Goal: Task Accomplishment & Management: Manage account settings

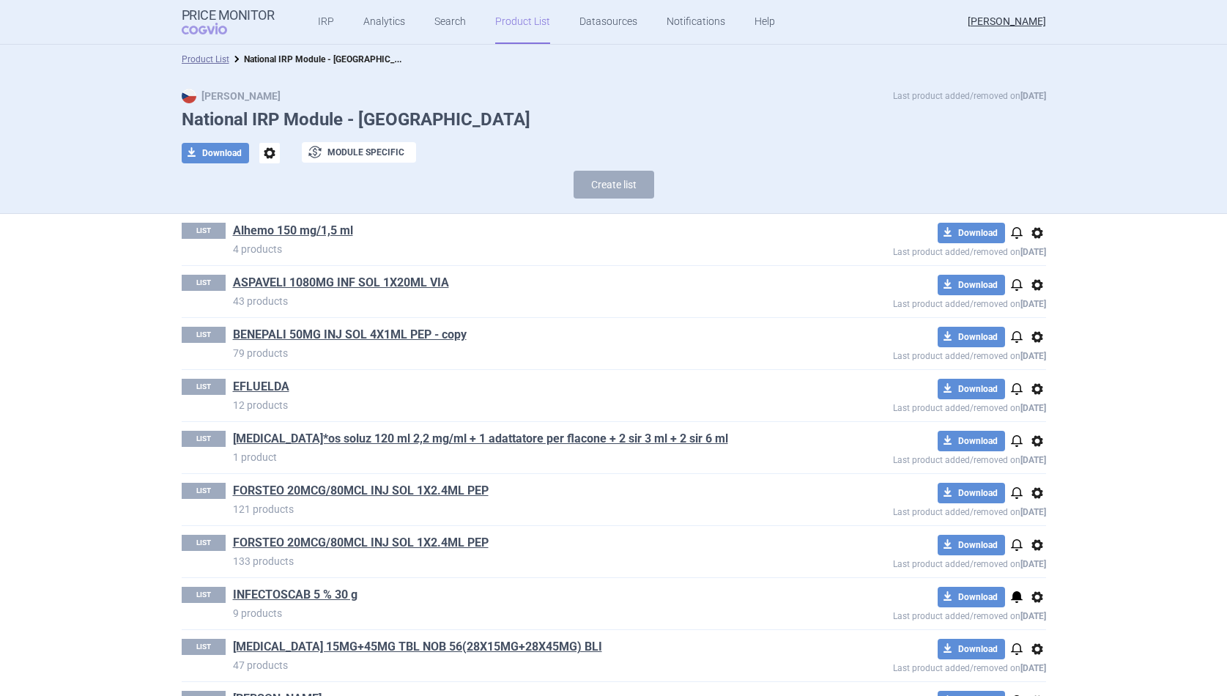
scroll to position [1145, 0]
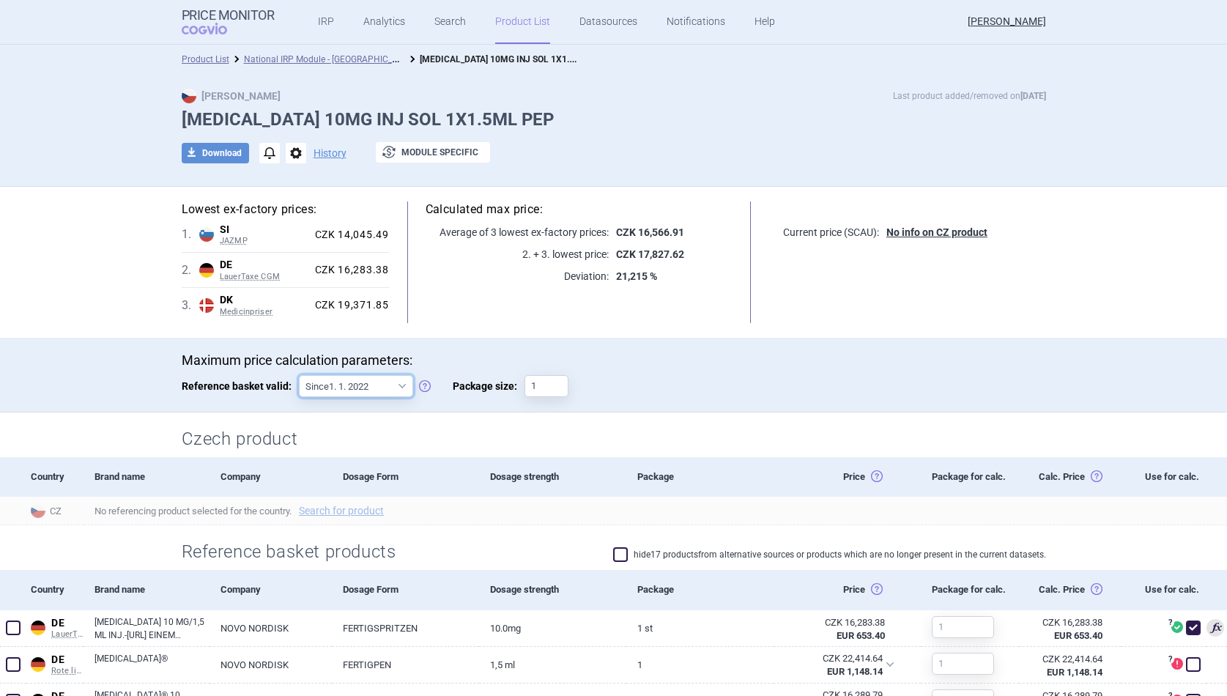
click at [385, 389] on select "Since 1. 1. 2022 Since 1. 2. 2020 Since 1. 1. 2018 Since 1. 4. 2012" at bounding box center [356, 386] width 114 height 22
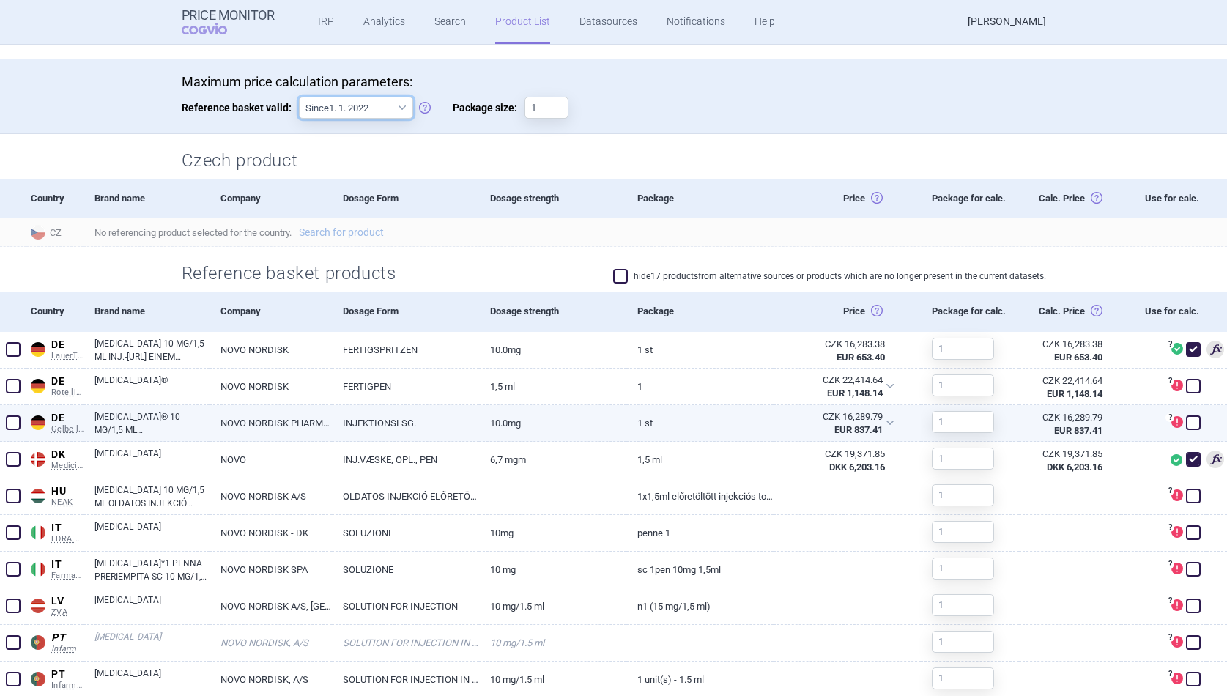
scroll to position [279, 0]
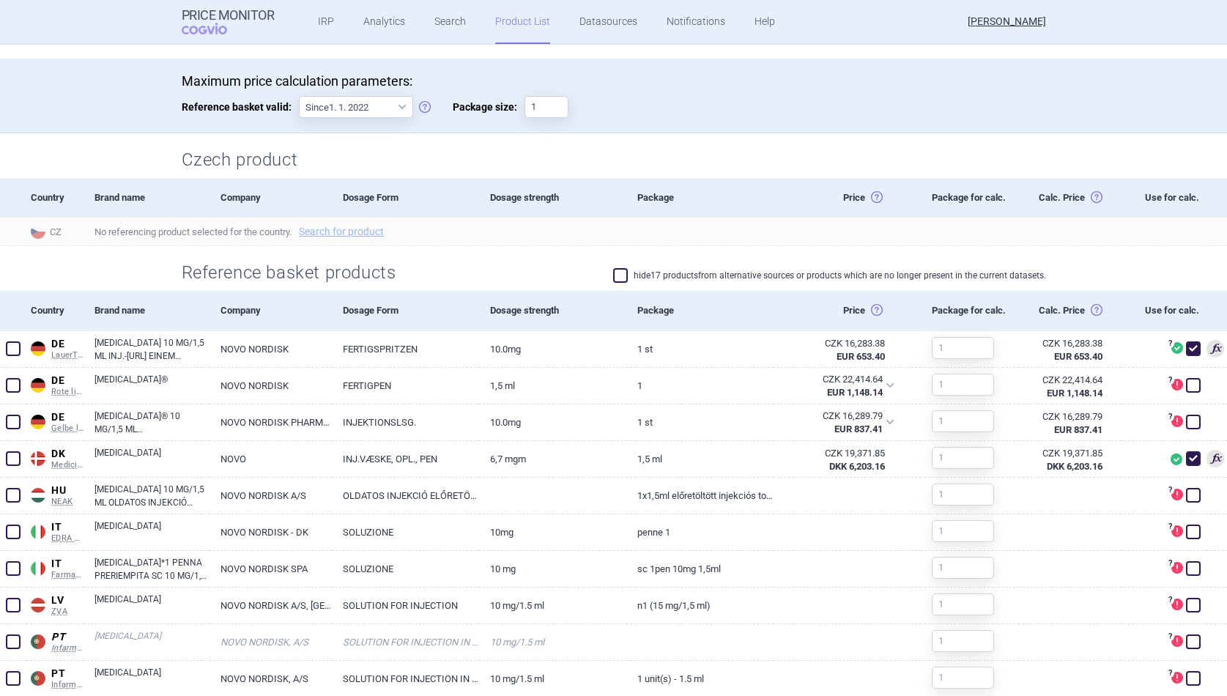
click at [634, 281] on label "hide 17 products from alternative sources or products which are no longer prese…" at bounding box center [829, 275] width 433 height 15
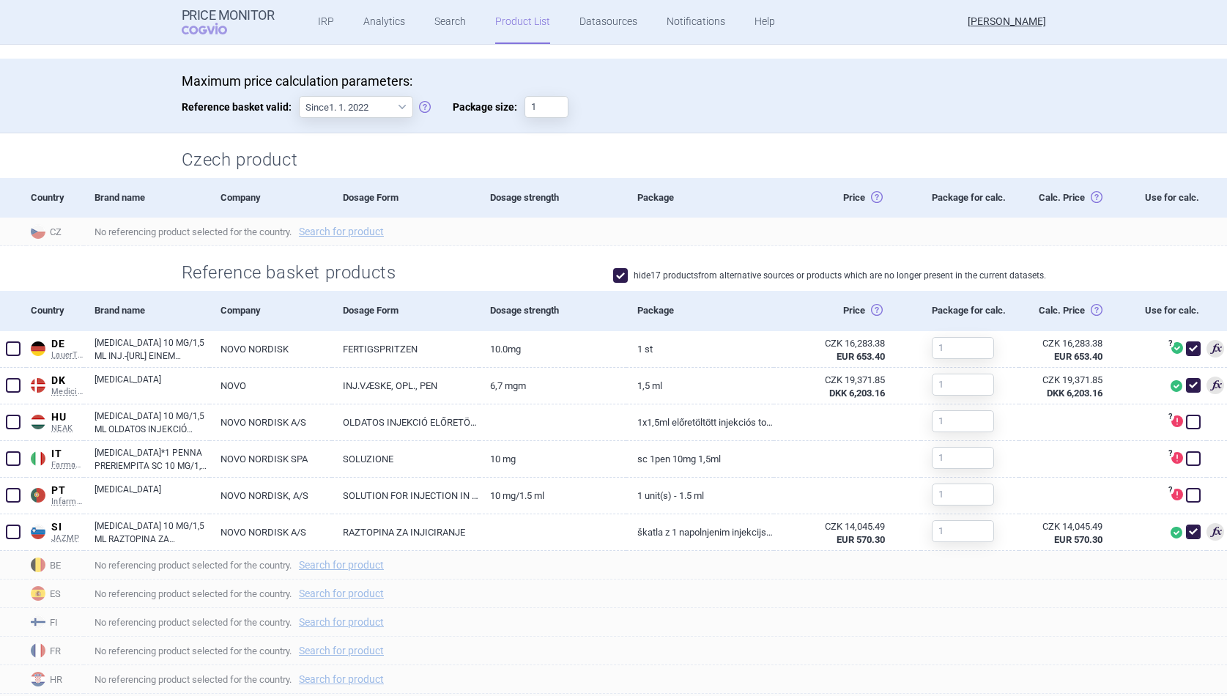
click at [634, 278] on label "hide 17 products from alternative sources or products which are no longer prese…" at bounding box center [829, 275] width 433 height 15
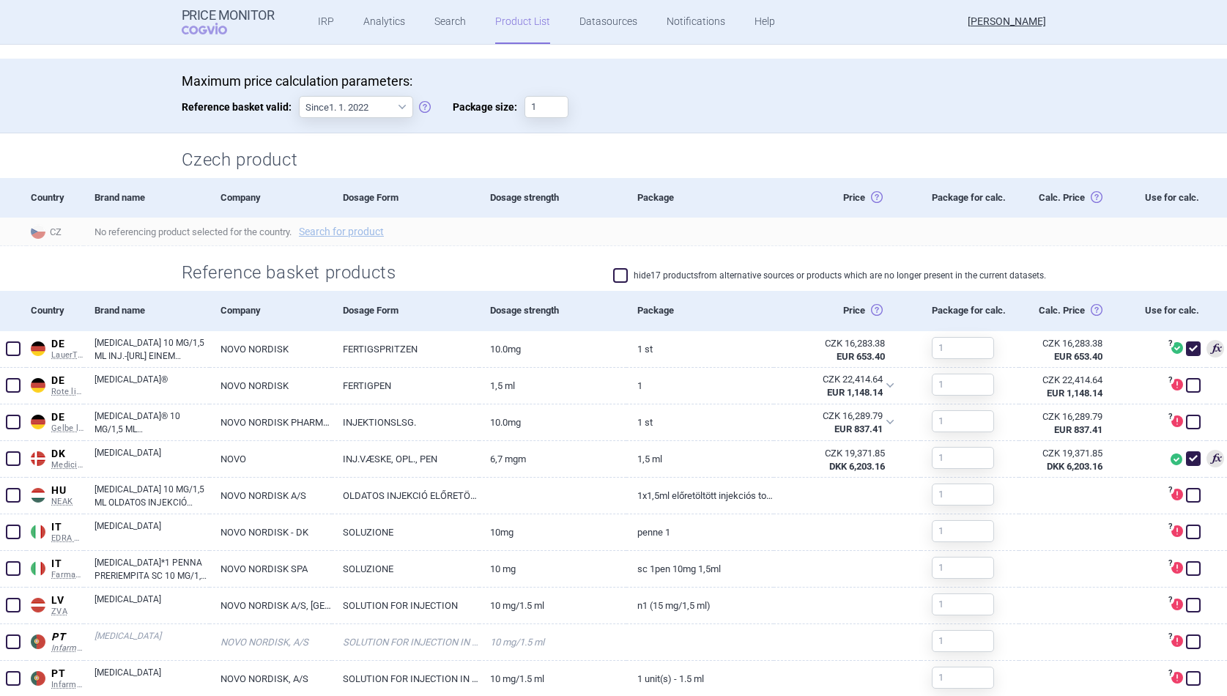
click at [634, 278] on label "hide 17 products from alternative sources or products which are no longer prese…" at bounding box center [829, 275] width 433 height 15
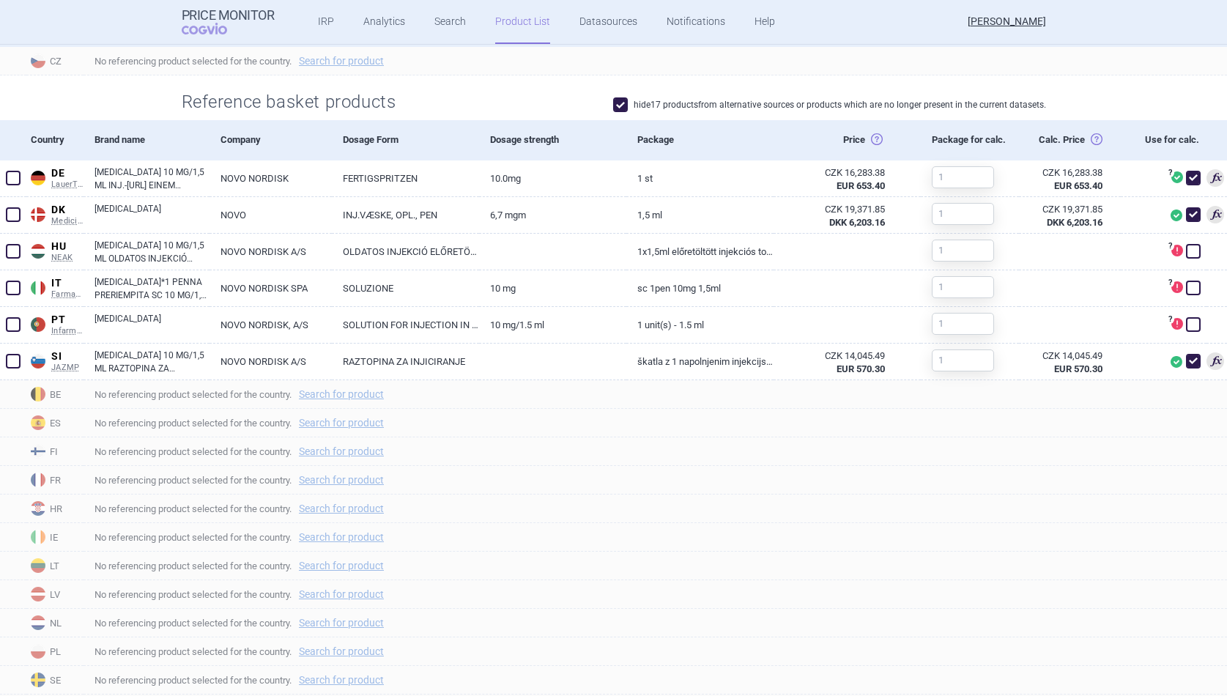
scroll to position [382, 0]
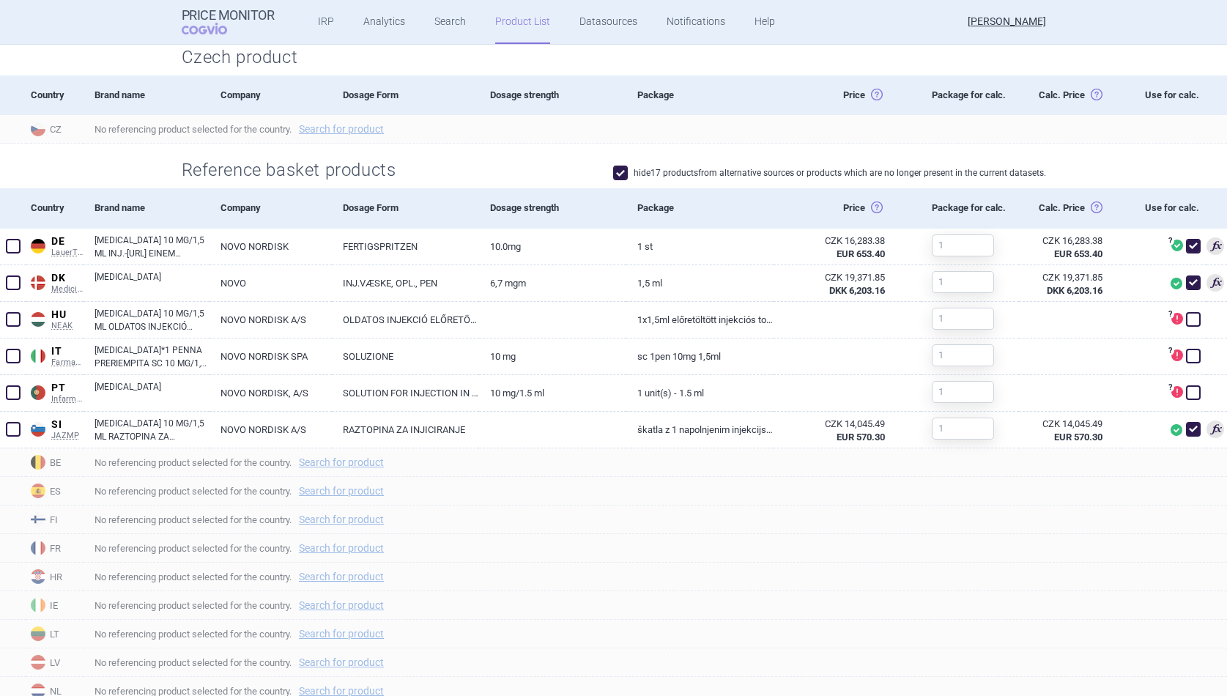
click at [767, 173] on label "hide 17 products from alternative sources or products which are no longer prese…" at bounding box center [829, 173] width 433 height 15
checkbox input "false"
